Goal: Information Seeking & Learning: Check status

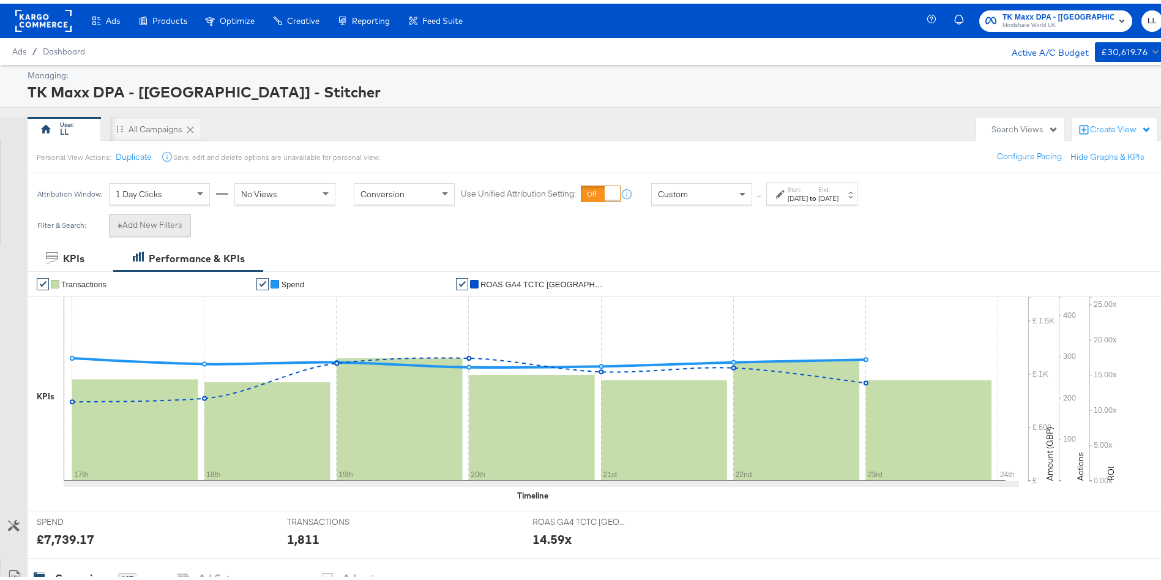
click at [154, 220] on button "+ Add New Filters" at bounding box center [150, 222] width 82 height 22
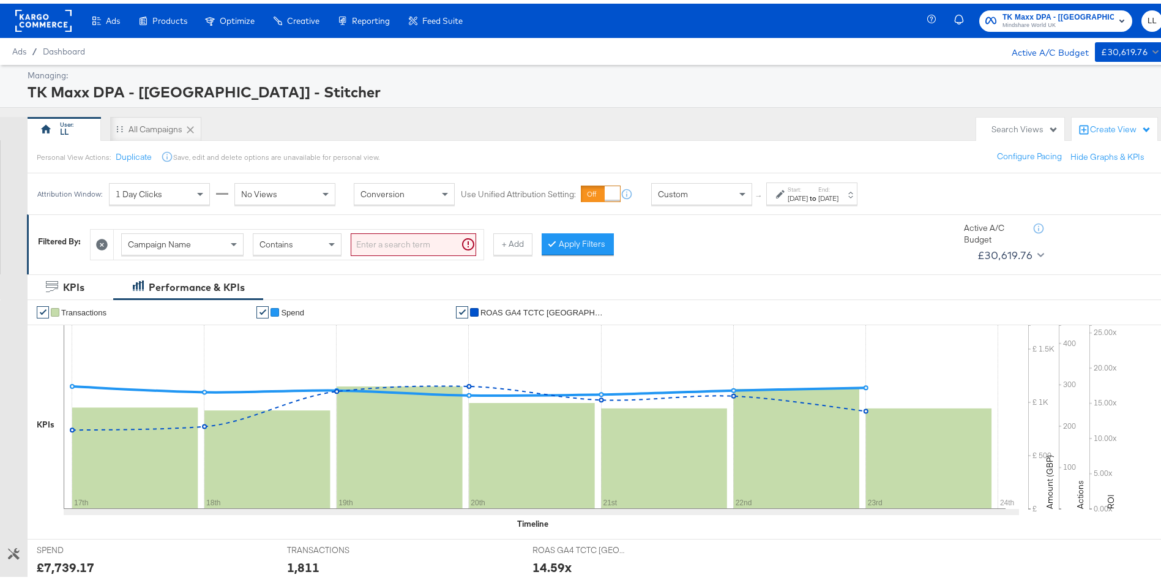
click at [100, 241] on icon at bounding box center [102, 241] width 12 height 12
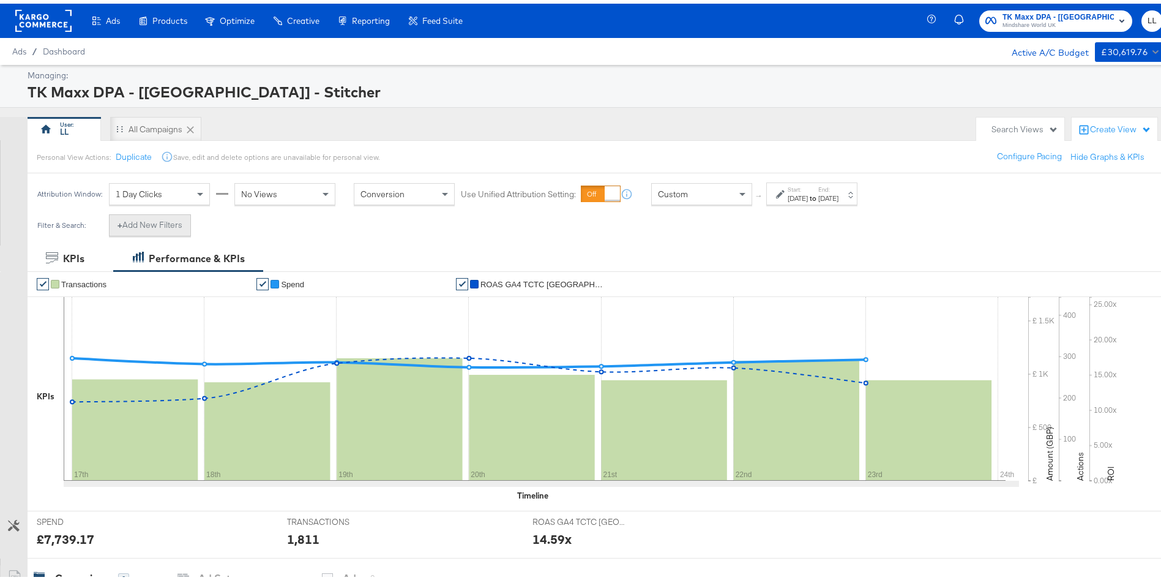
click at [137, 217] on button "+ Add New Filters" at bounding box center [150, 222] width 82 height 22
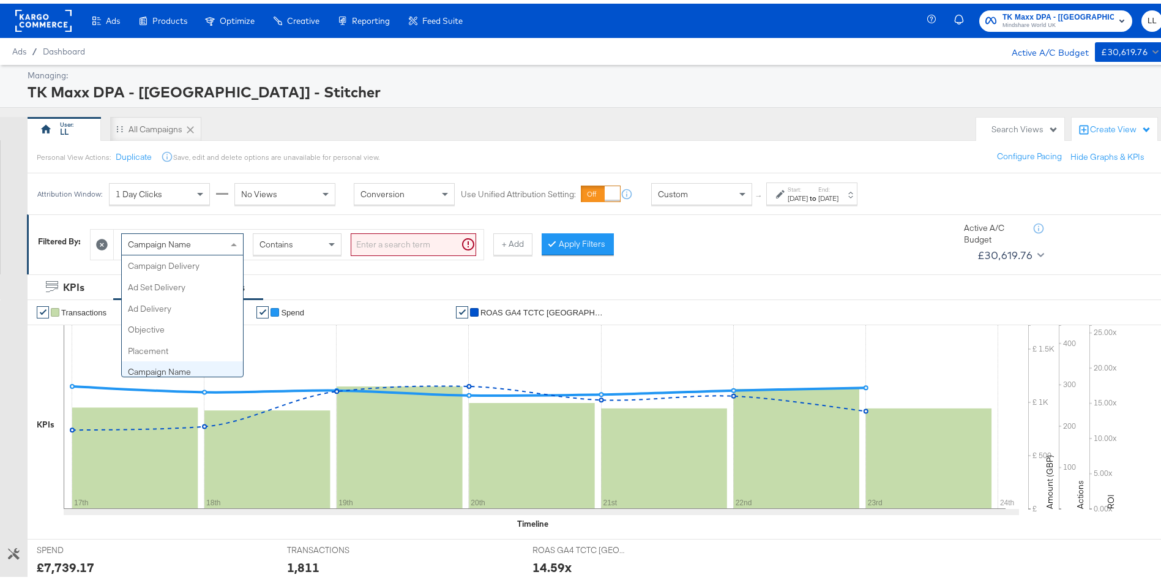
click at [197, 250] on div "Campaign Name" at bounding box center [182, 240] width 121 height 21
type input "had"
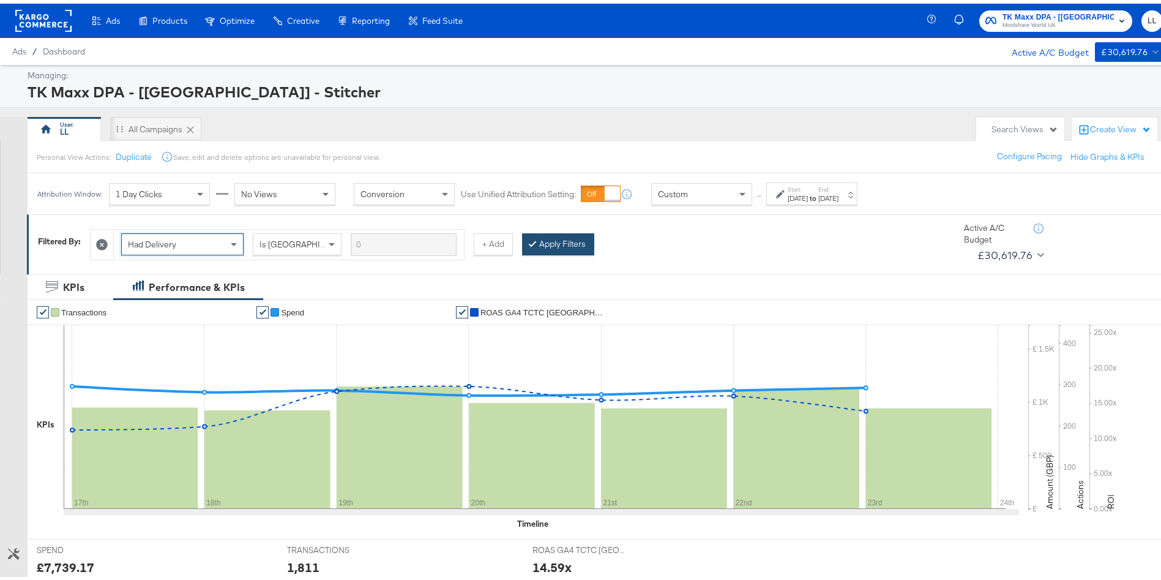
click at [572, 249] on button "Apply Filters" at bounding box center [558, 241] width 72 height 22
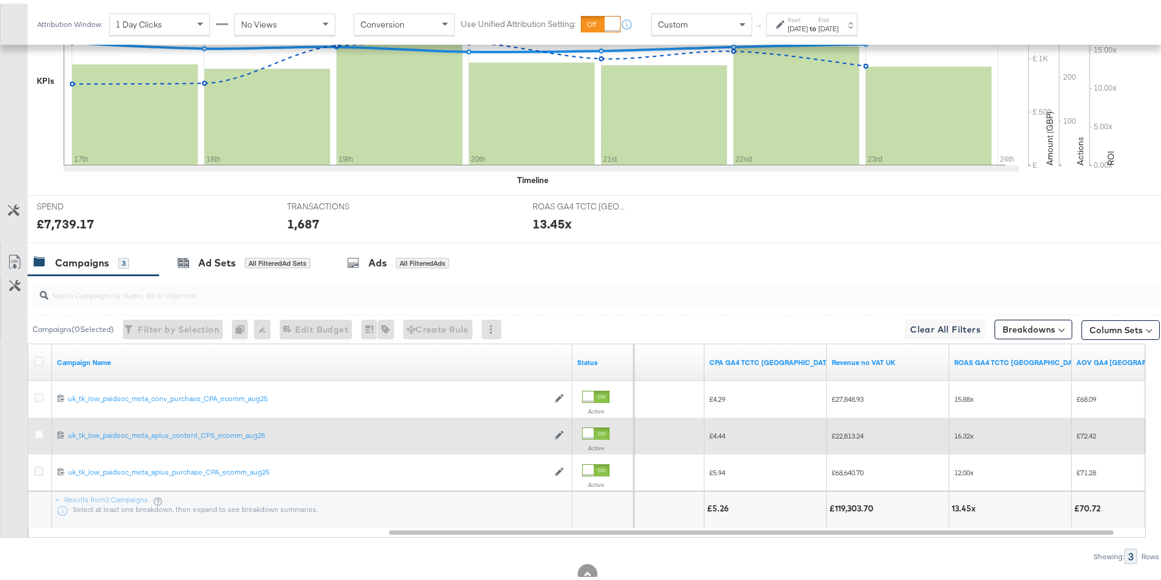
scroll to position [378, 0]
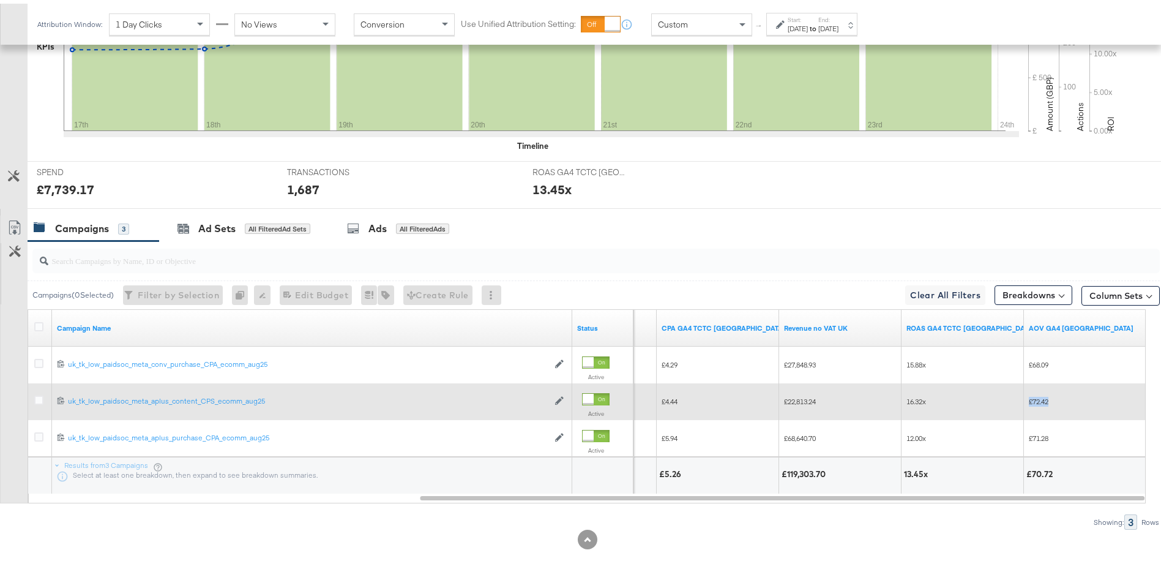
drag, startPoint x: 1055, startPoint y: 398, endPoint x: 1022, endPoint y: 398, distance: 33.7
click at [1022, 398] on div "315 £4.44 £22,813.24 16.32x £72.42" at bounding box center [591, 397] width 1109 height 37
copy div "£72.42"
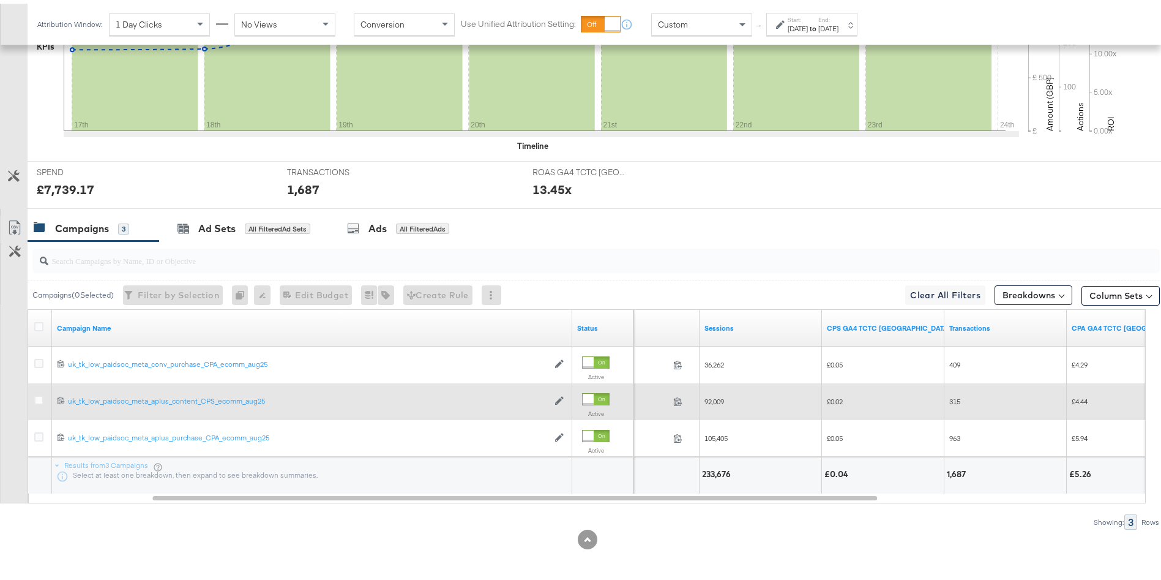
scroll to position [0, 0]
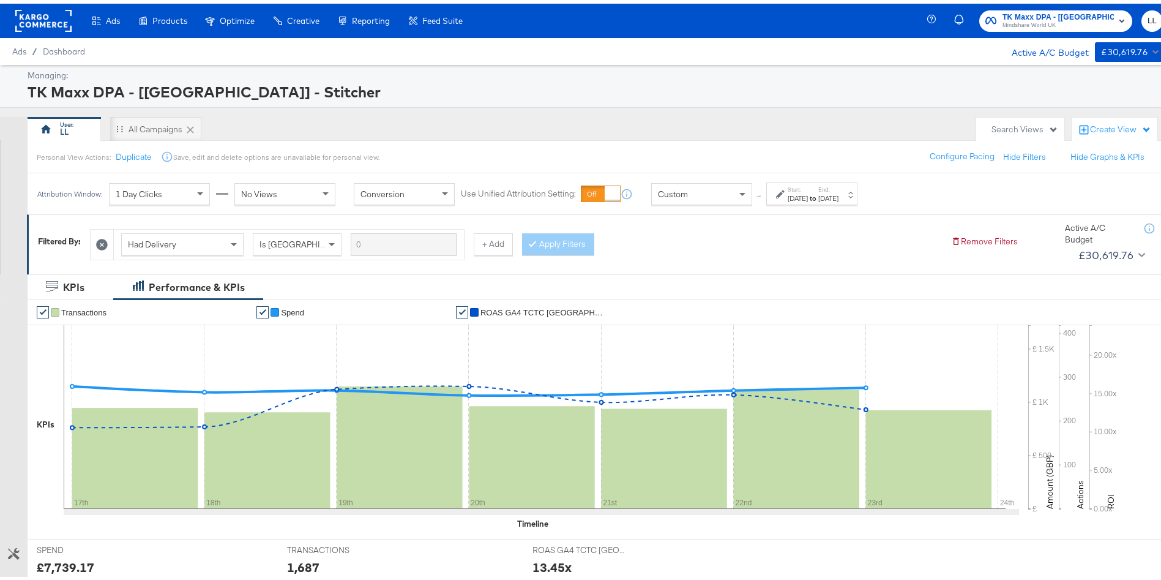
click at [1026, 18] on span "Mindshare World UK" at bounding box center [1058, 22] width 111 height 10
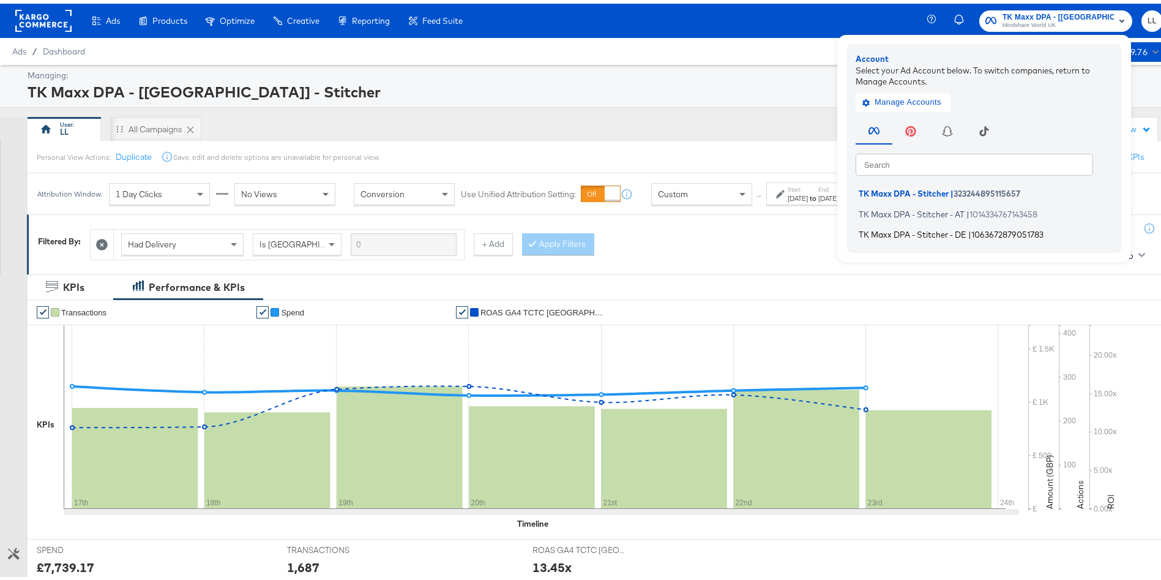
click at [916, 231] on span "TK Maxx DPA - Stitcher - DE" at bounding box center [913, 231] width 108 height 10
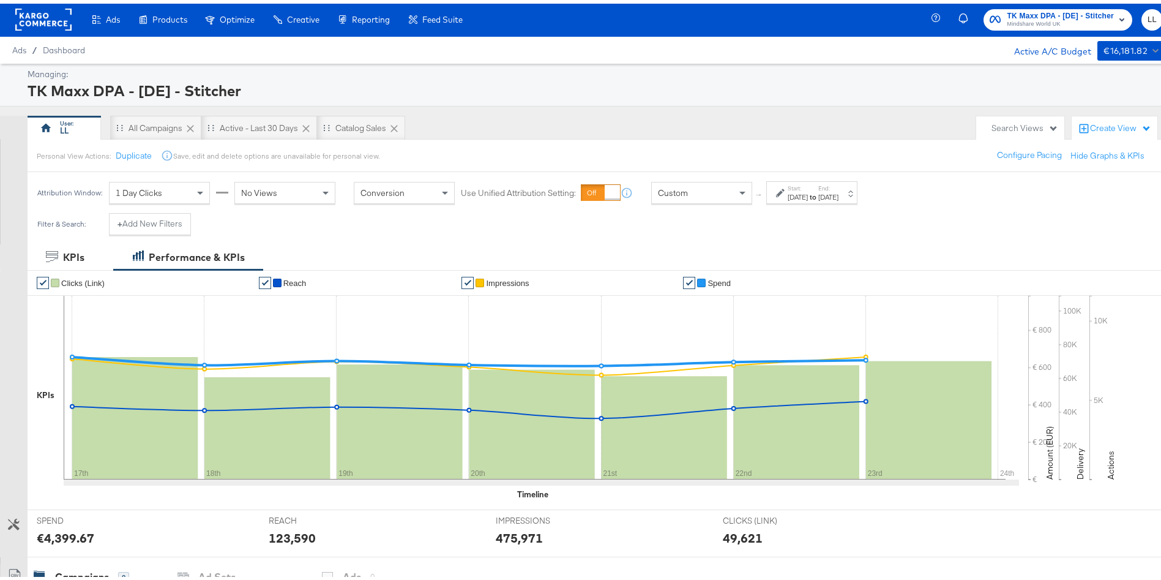
scroll to position [313, 0]
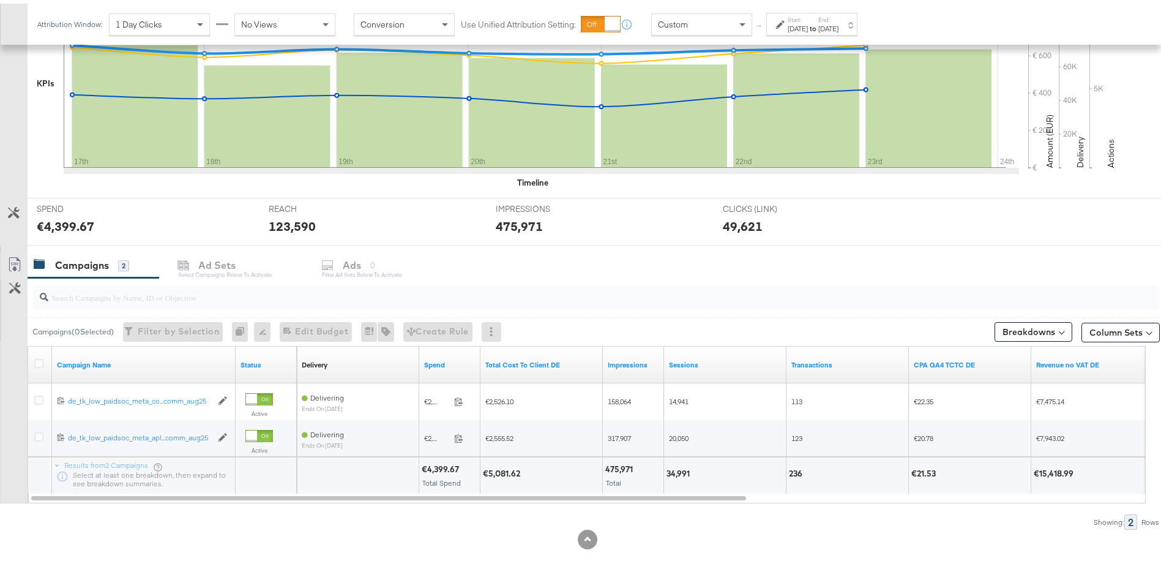
click at [509, 468] on div "€5,081.62" at bounding box center [503, 470] width 41 height 12
copy div "5,081.62"
click at [676, 468] on div "34,991" at bounding box center [680, 470] width 27 height 12
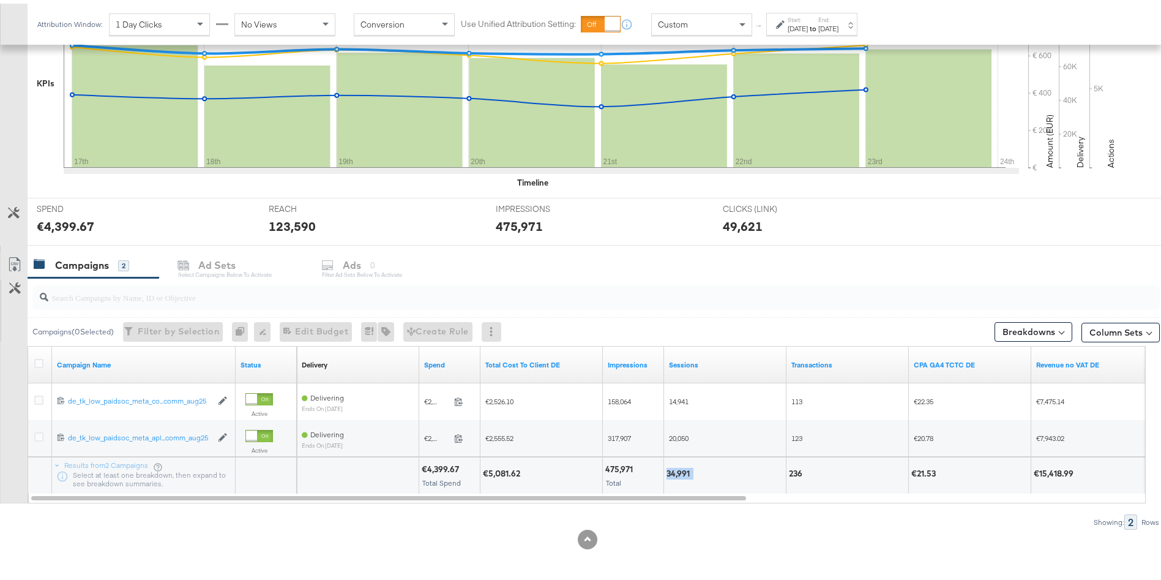
copy div "34,991"
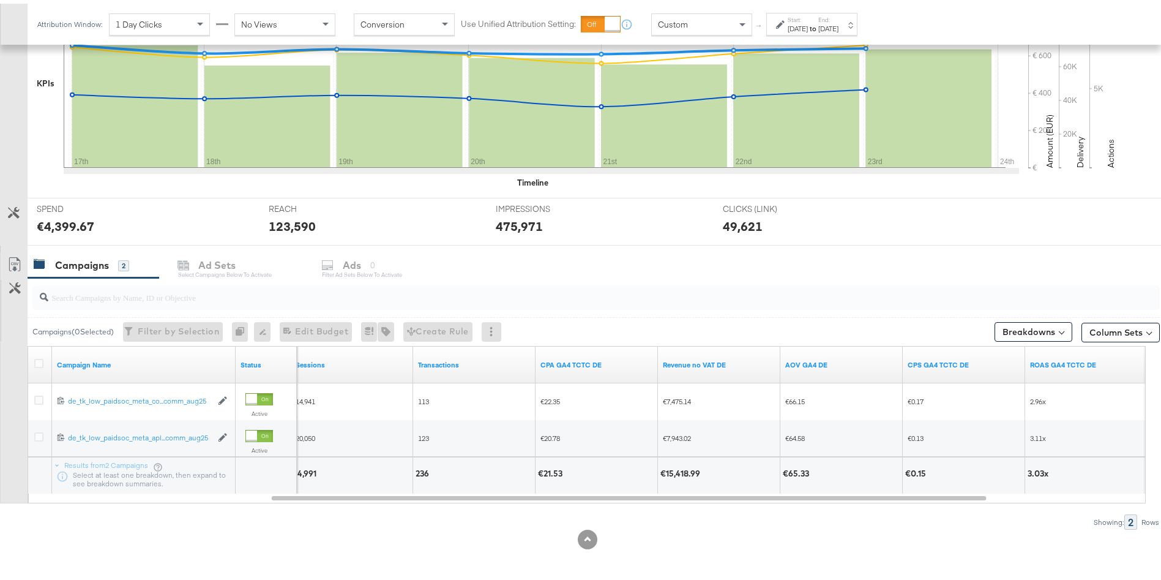
click at [690, 469] on div "€15,418.99" at bounding box center [681, 470] width 43 height 12
copy div "15,418.99"
click at [838, 23] on div "[DATE]" at bounding box center [828, 25] width 20 height 10
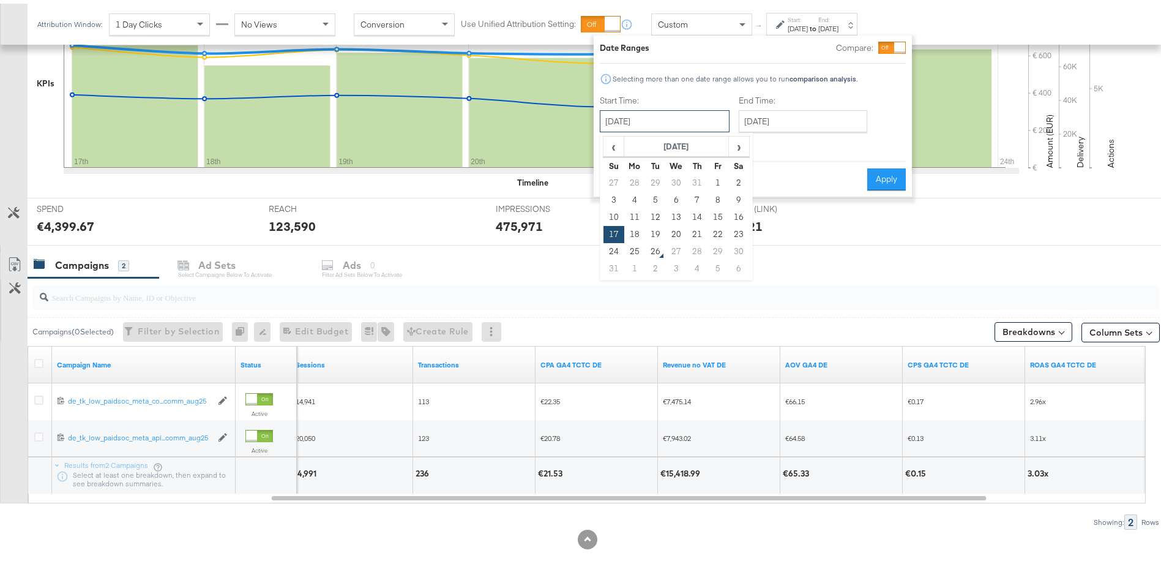
click at [635, 113] on input "[DATE]" at bounding box center [665, 117] width 130 height 22
click at [611, 212] on td "10" at bounding box center [613, 213] width 21 height 17
type input "[DATE]"
click at [773, 122] on input "[DATE]" at bounding box center [803, 117] width 129 height 22
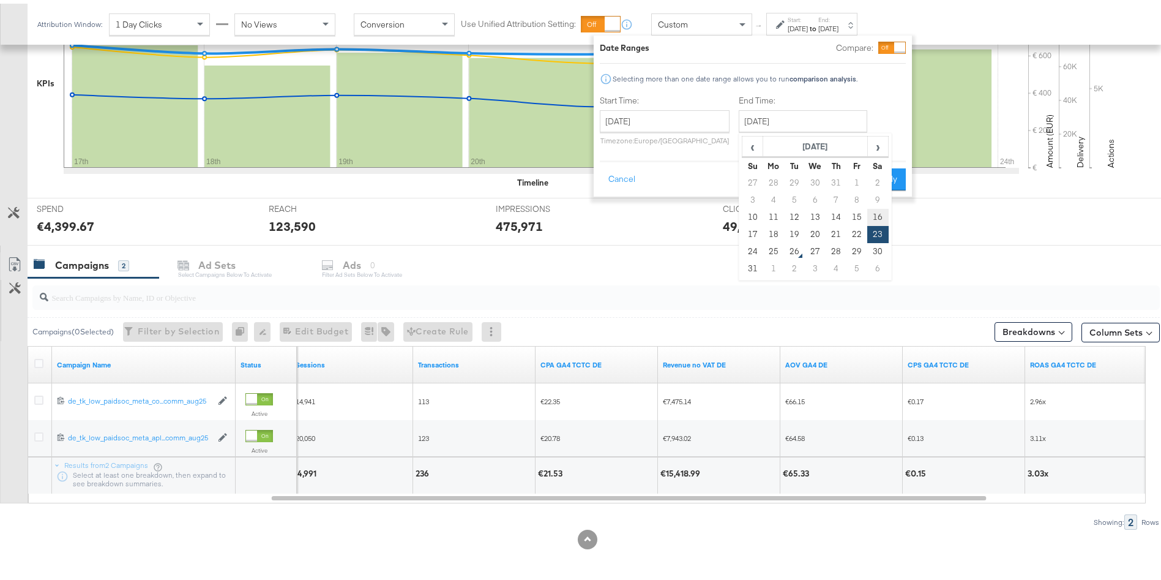
click at [874, 212] on td "16" at bounding box center [877, 213] width 21 height 17
type input "[DATE]"
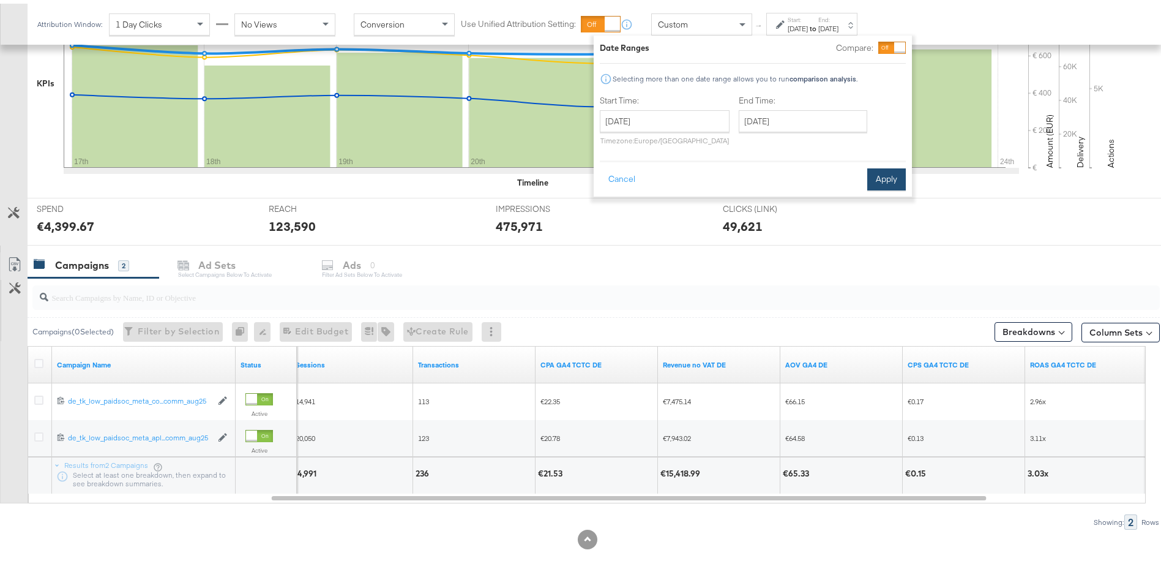
click at [891, 178] on button "Apply" at bounding box center [886, 176] width 39 height 22
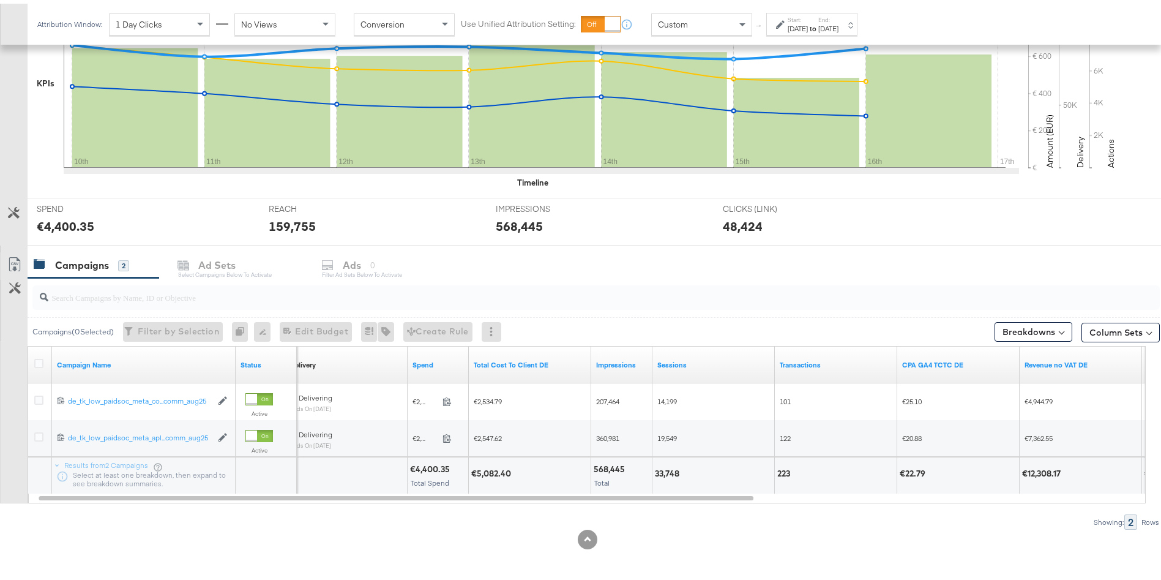
click at [674, 477] on div "33,748" at bounding box center [713, 472] width 122 height 37
copy div "33,748"
click at [481, 467] on div "€5,082.40" at bounding box center [492, 470] width 43 height 12
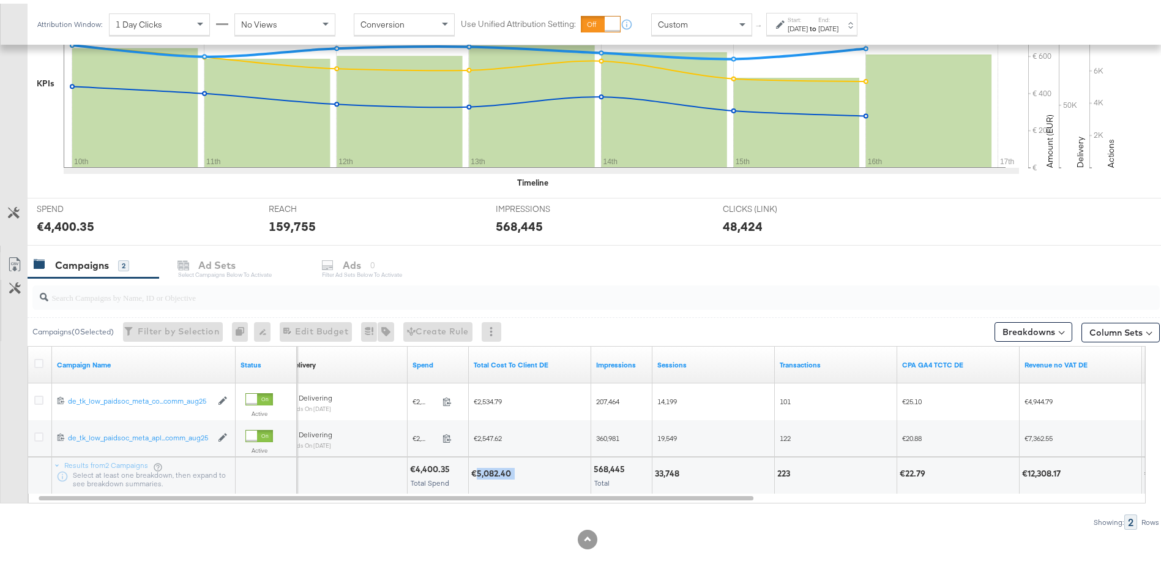
copy div "5,082.40"
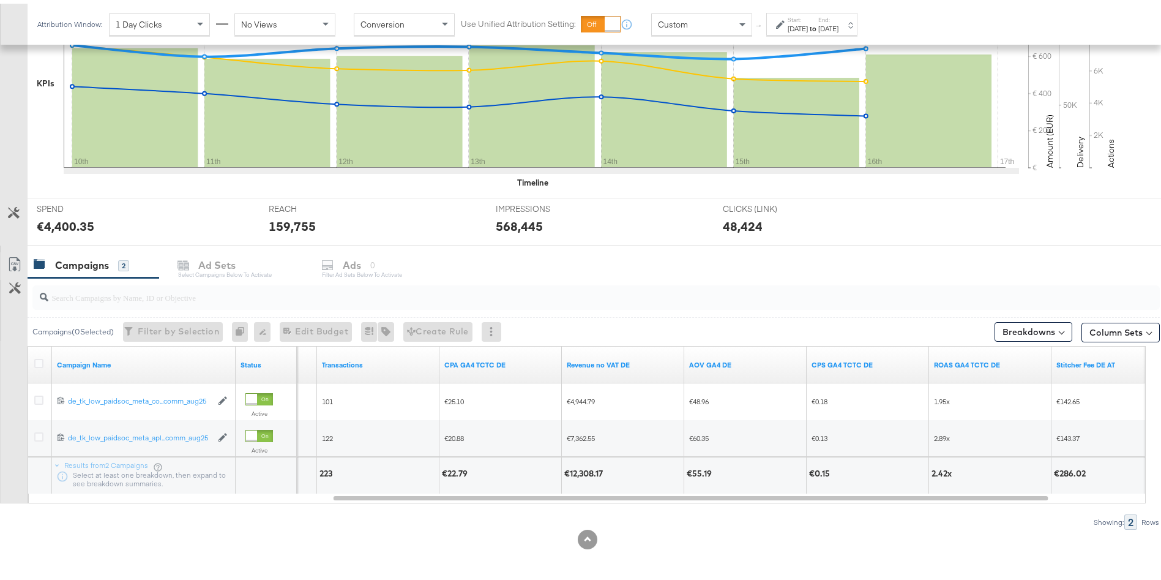
click at [574, 464] on div "€12,308.17" at bounding box center [585, 470] width 42 height 12
copy div "12,308.17"
click at [838, 21] on div "[DATE]" at bounding box center [828, 25] width 20 height 10
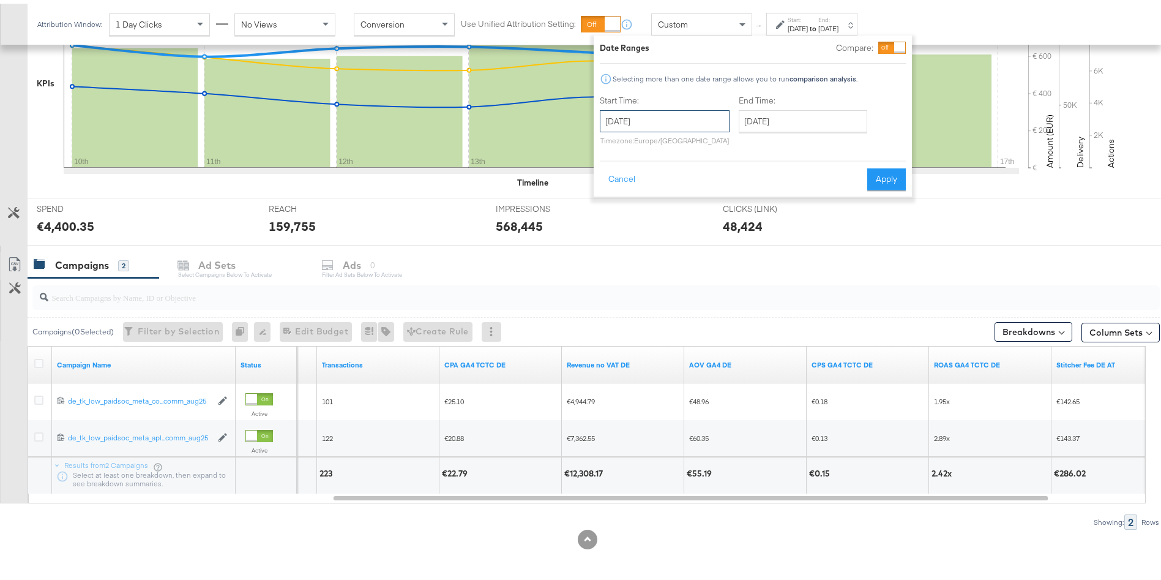
click at [644, 111] on input "[DATE]" at bounding box center [665, 117] width 130 height 22
click at [618, 195] on td "3" at bounding box center [613, 196] width 21 height 17
type input "[DATE]"
click at [783, 119] on input "[DATE]" at bounding box center [799, 117] width 129 height 22
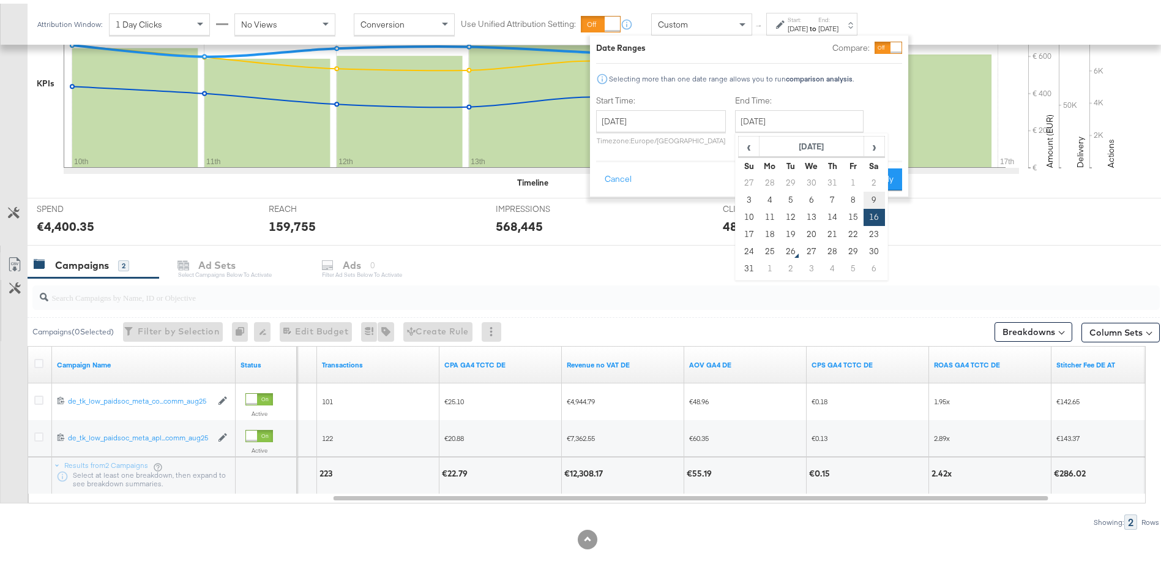
click at [875, 198] on td "9" at bounding box center [874, 196] width 21 height 17
type input "[DATE]"
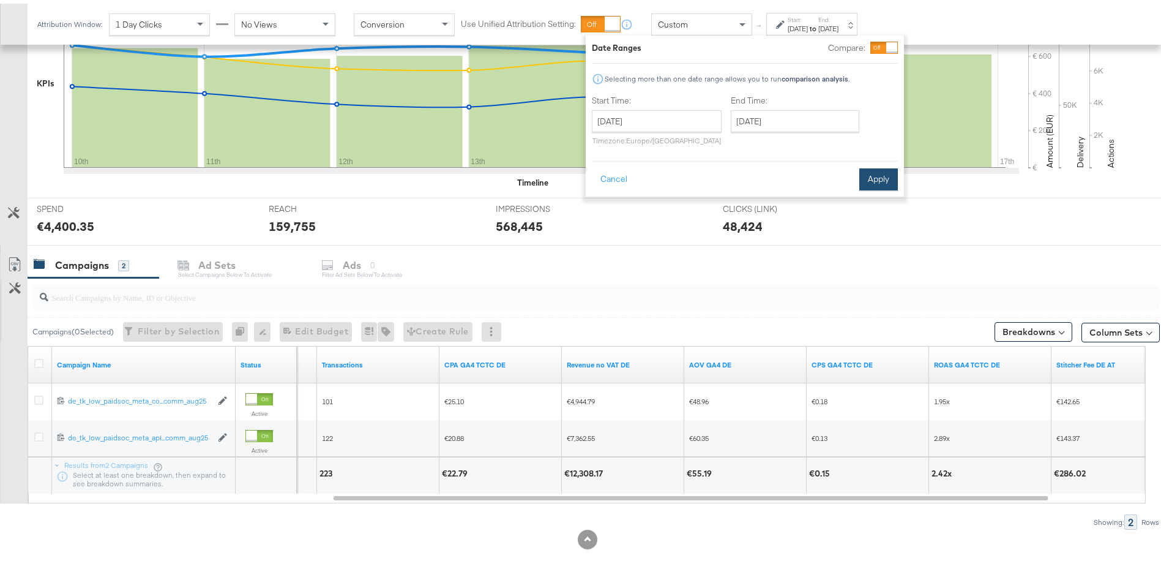
click at [881, 176] on button "Apply" at bounding box center [878, 176] width 39 height 22
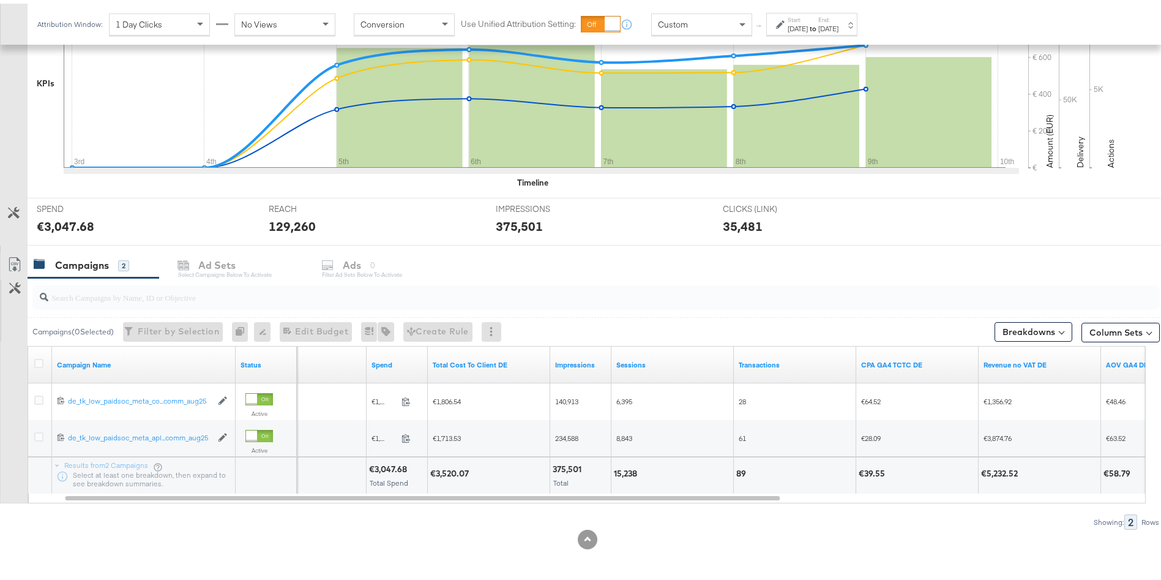
click at [443, 468] on div "€3,520.07" at bounding box center [451, 470] width 42 height 12
copy div "3,520.07"
click at [633, 468] on div "15,238" at bounding box center [627, 470] width 27 height 12
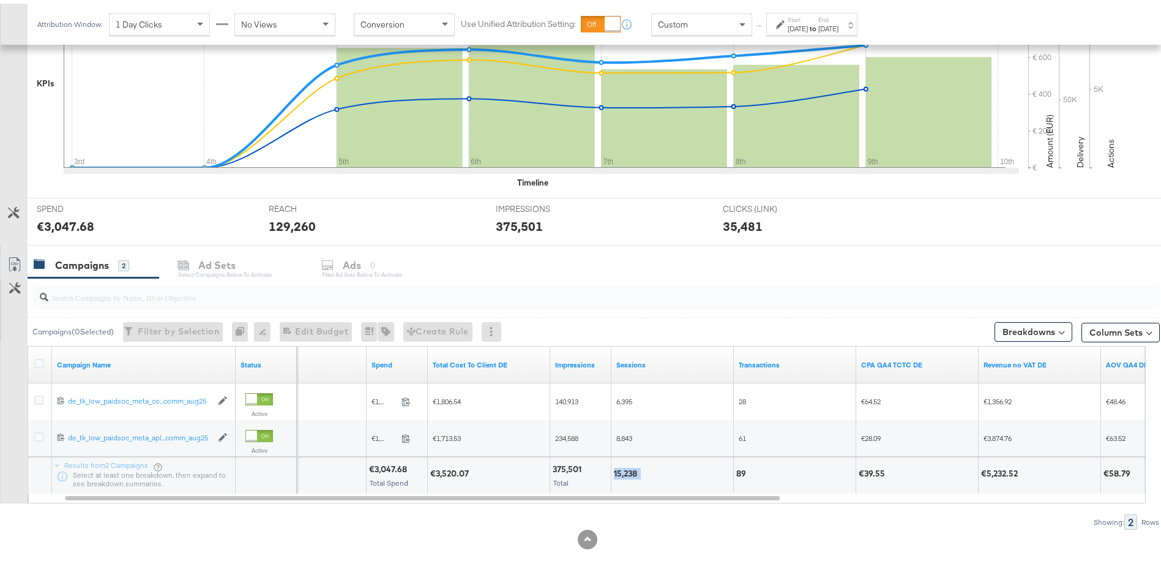
copy div "15,238"
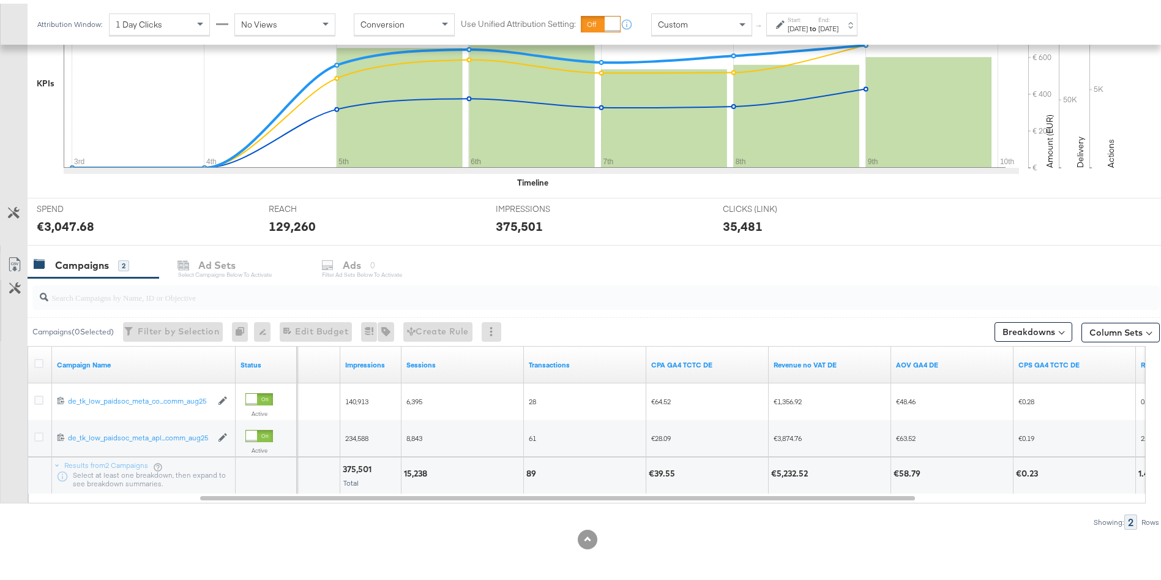
click at [794, 465] on div "€5,232.52" at bounding box center [791, 470] width 40 height 12
copy div "5,232.52"
